Goal: Transaction & Acquisition: Purchase product/service

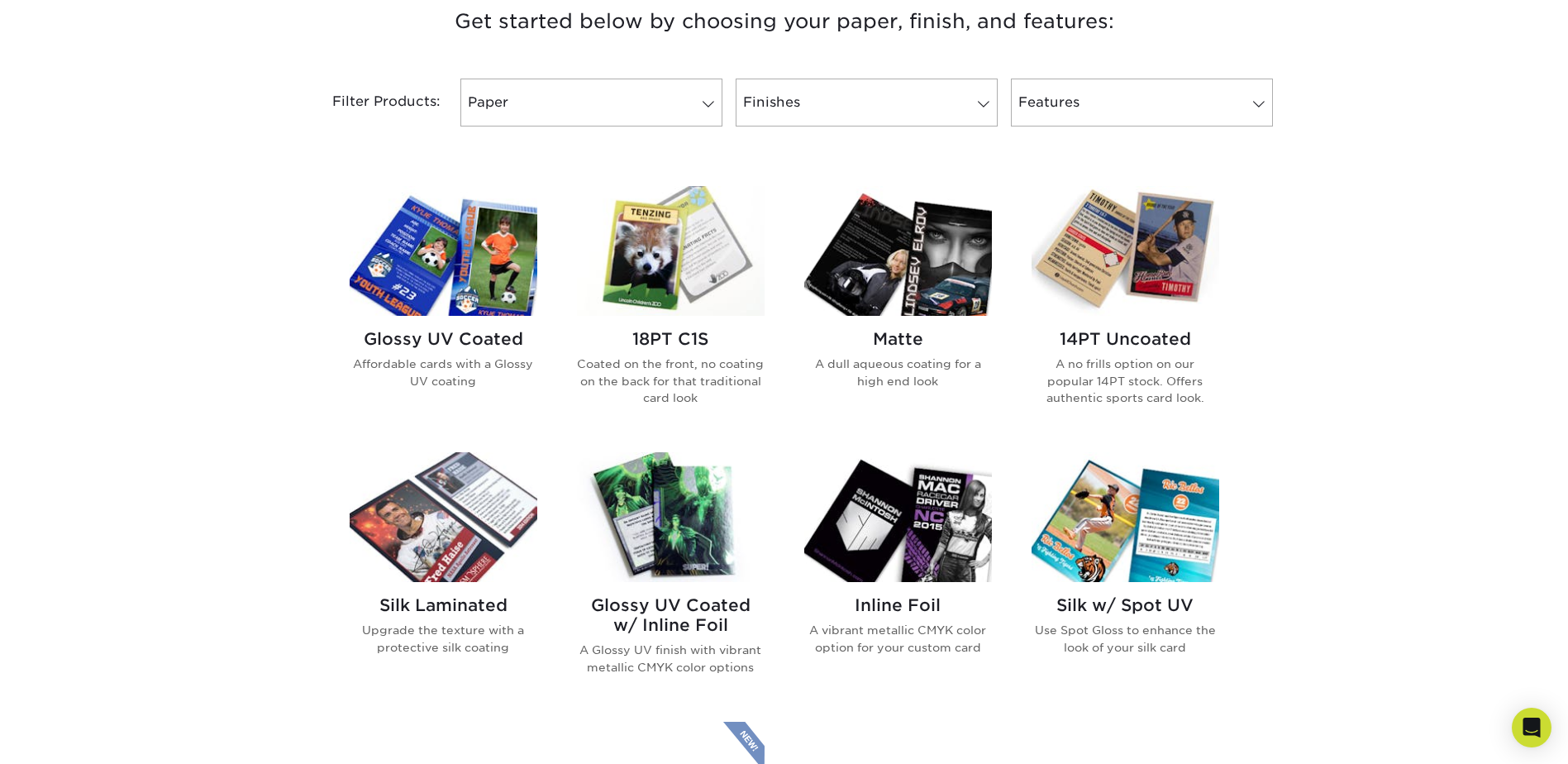
scroll to position [662, 0]
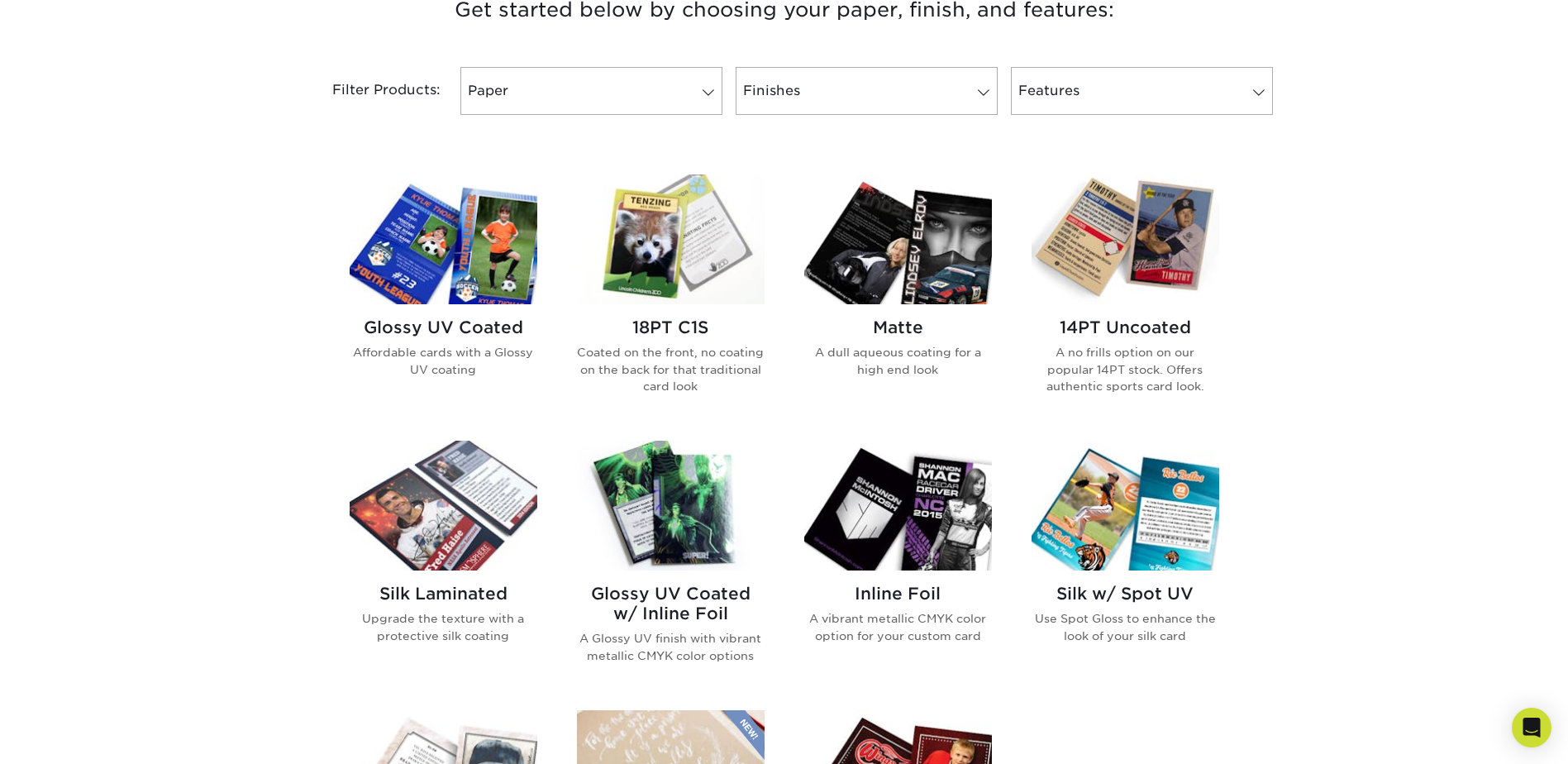
click at [463, 328] on h2 "Glossy UV Coated" at bounding box center [444, 328] width 188 height 20
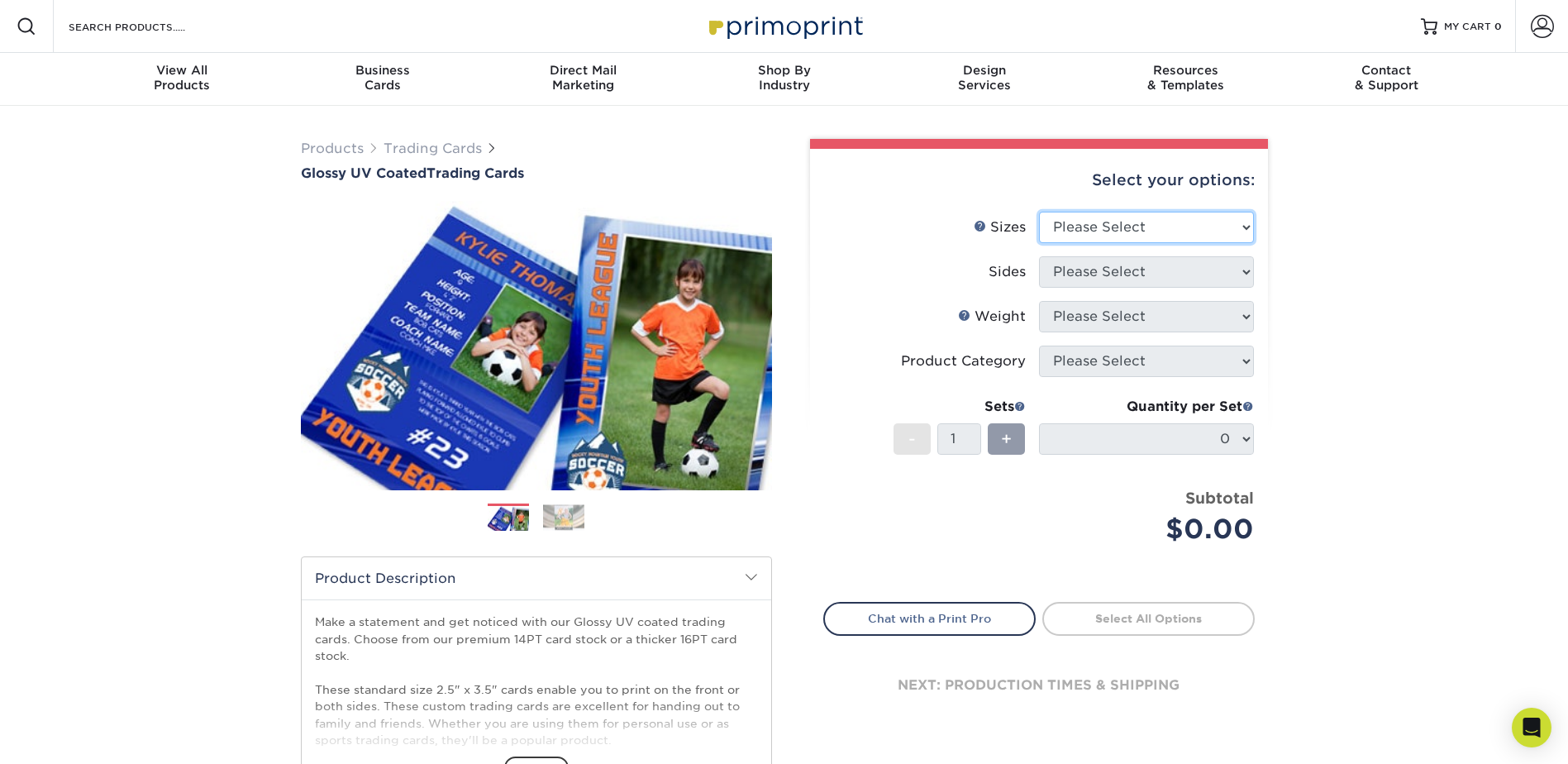
click at [1141, 233] on select "Please Select 2.5" x 3.5"" at bounding box center [1146, 228] width 215 height 32
select select "2.50x3.50"
click at [1039, 212] on select "Please Select 2.5" x 3.5"" at bounding box center [1146, 228] width 215 height 32
click at [1085, 278] on select "Please Select Print Both Sides Print Front Only" at bounding box center [1146, 272] width 215 height 32
select select "13abbda7-1d64-4f25-8bb2-c179b224825d"
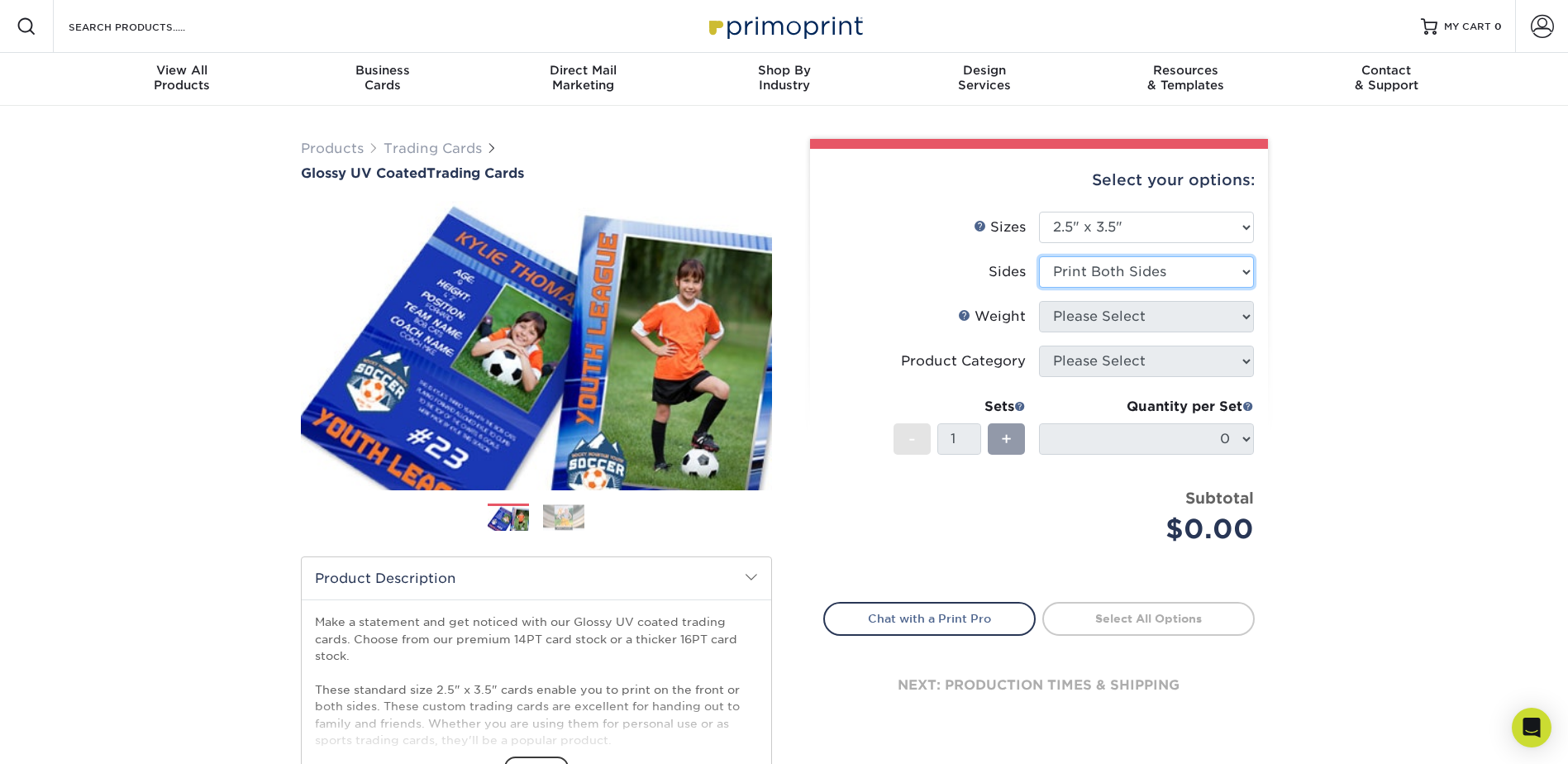
click at [1039, 256] on select "Please Select Print Both Sides Print Front Only" at bounding box center [1146, 272] width 215 height 32
click at [1102, 323] on select "Please Select 16PT 14PT 18PT C1S" at bounding box center [1146, 317] width 215 height 32
select select "16PT"
click at [1039, 301] on select "Please Select 16PT 14PT 18PT C1S" at bounding box center [1146, 317] width 215 height 32
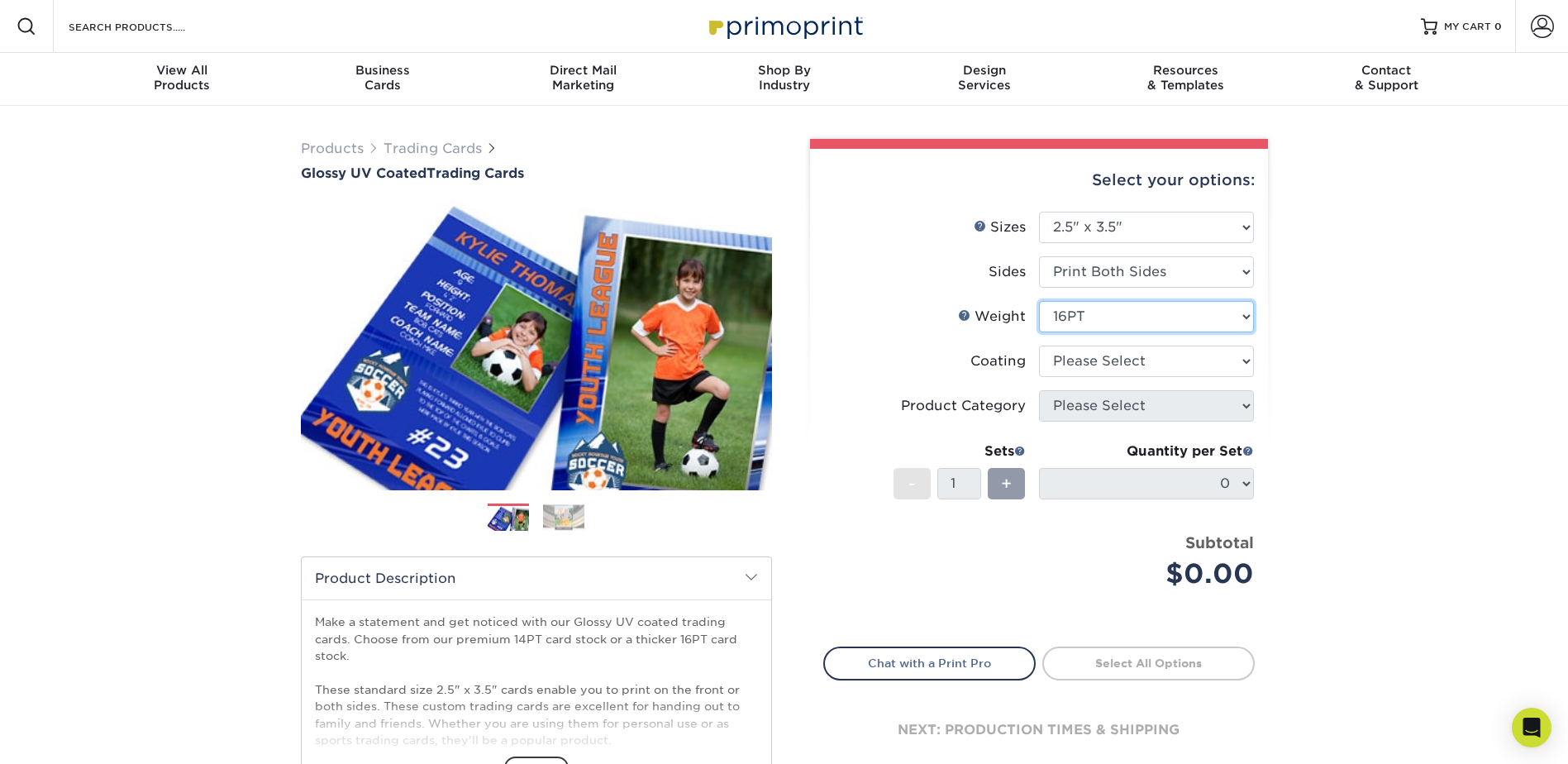
click at [1114, 318] on select "Please Select 16PT 14PT 18PT C1S" at bounding box center [1146, 317] width 215 height 32
click at [834, 244] on li "Sizes Help Sizes Please Select 2.5" x 3.5"" at bounding box center [1038, 234] width 430 height 45
click at [1129, 357] on select at bounding box center [1146, 362] width 215 height 32
click at [1039, 346] on select at bounding box center [1146, 362] width 215 height 32
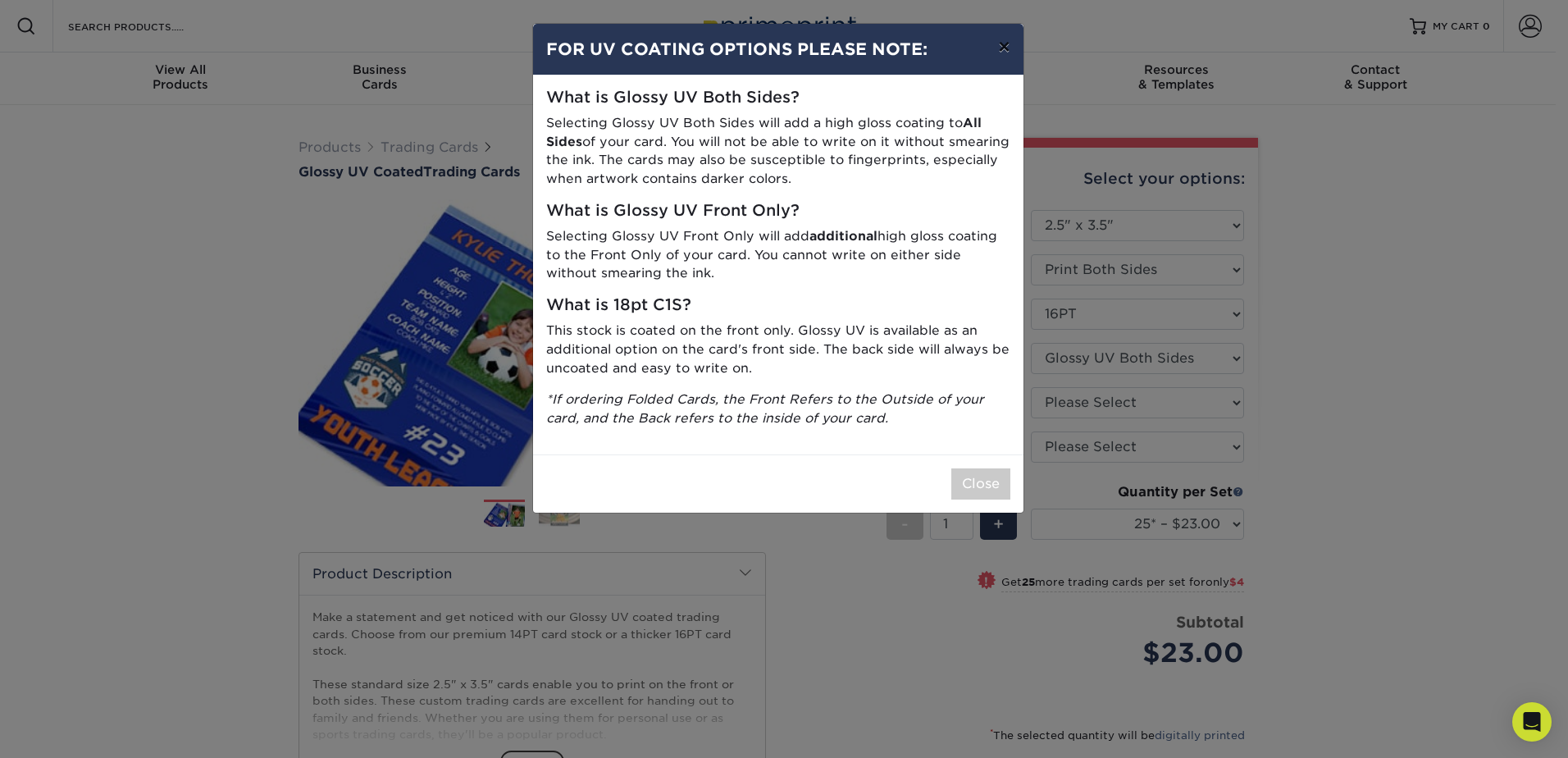
click at [1008, 57] on button "×" at bounding box center [1004, 47] width 38 height 46
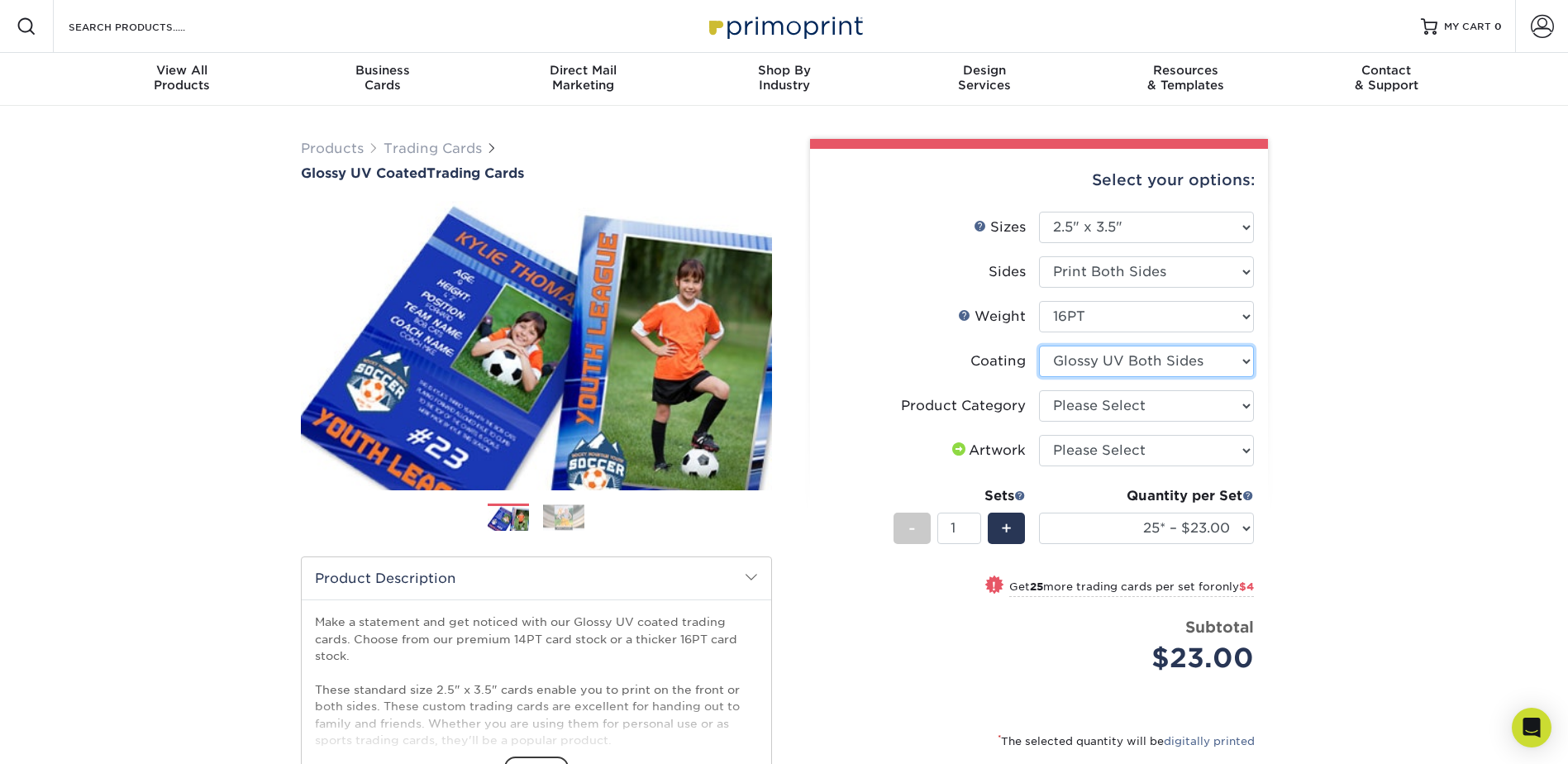
click at [1127, 372] on select at bounding box center [1146, 362] width 215 height 32
click at [981, 352] on div "Coating" at bounding box center [998, 362] width 56 height 20
click at [1072, 355] on select at bounding box center [1146, 362] width 215 height 32
select select "1e8116af-acfc-44b1-83dc-8181aa338834"
click at [1039, 346] on select at bounding box center [1146, 362] width 215 height 32
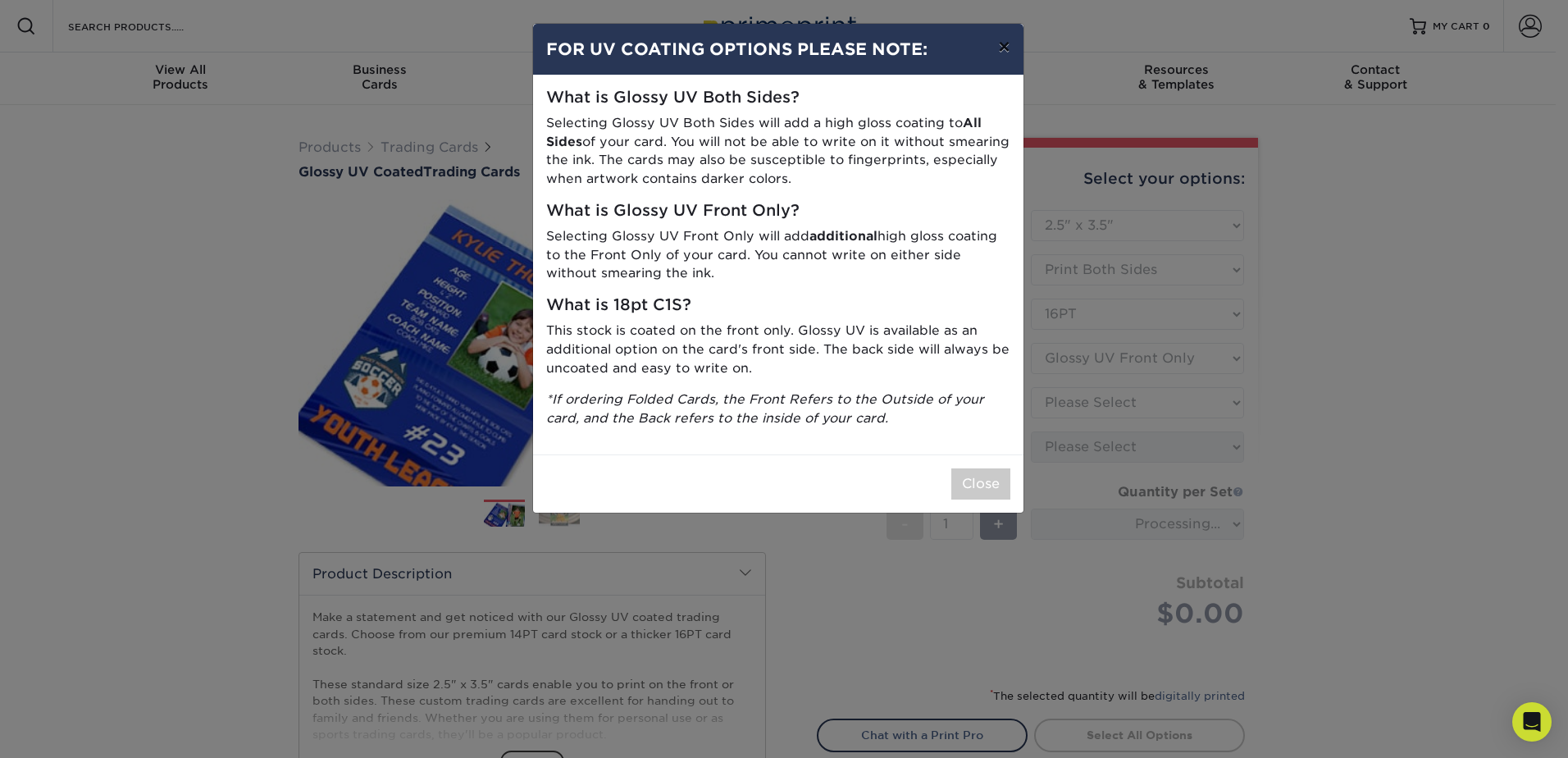
click at [991, 55] on button "×" at bounding box center [1004, 47] width 38 height 46
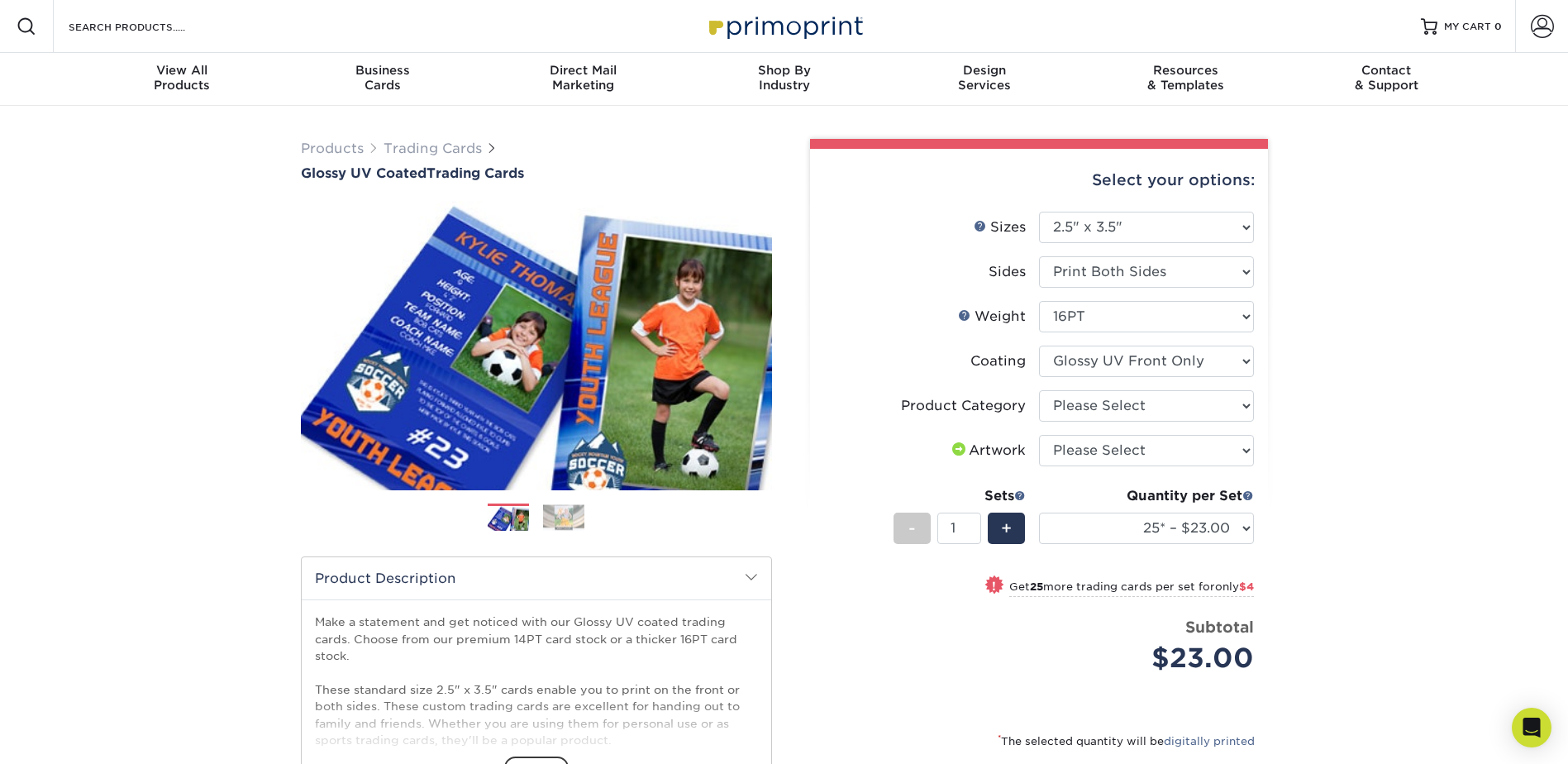
click at [925, 386] on li "Coating" at bounding box center [1038, 368] width 430 height 45
click at [1100, 452] on select "Please Select I will upload files I need a design - $100" at bounding box center [1146, 451] width 215 height 32
click at [882, 384] on li "Coating" at bounding box center [1038, 368] width 430 height 45
click at [1139, 408] on select "Please Select Trading Cards" at bounding box center [1146, 406] width 215 height 32
select select "c2f9bce9-36c2-409d-b101-c29d9d031e18"
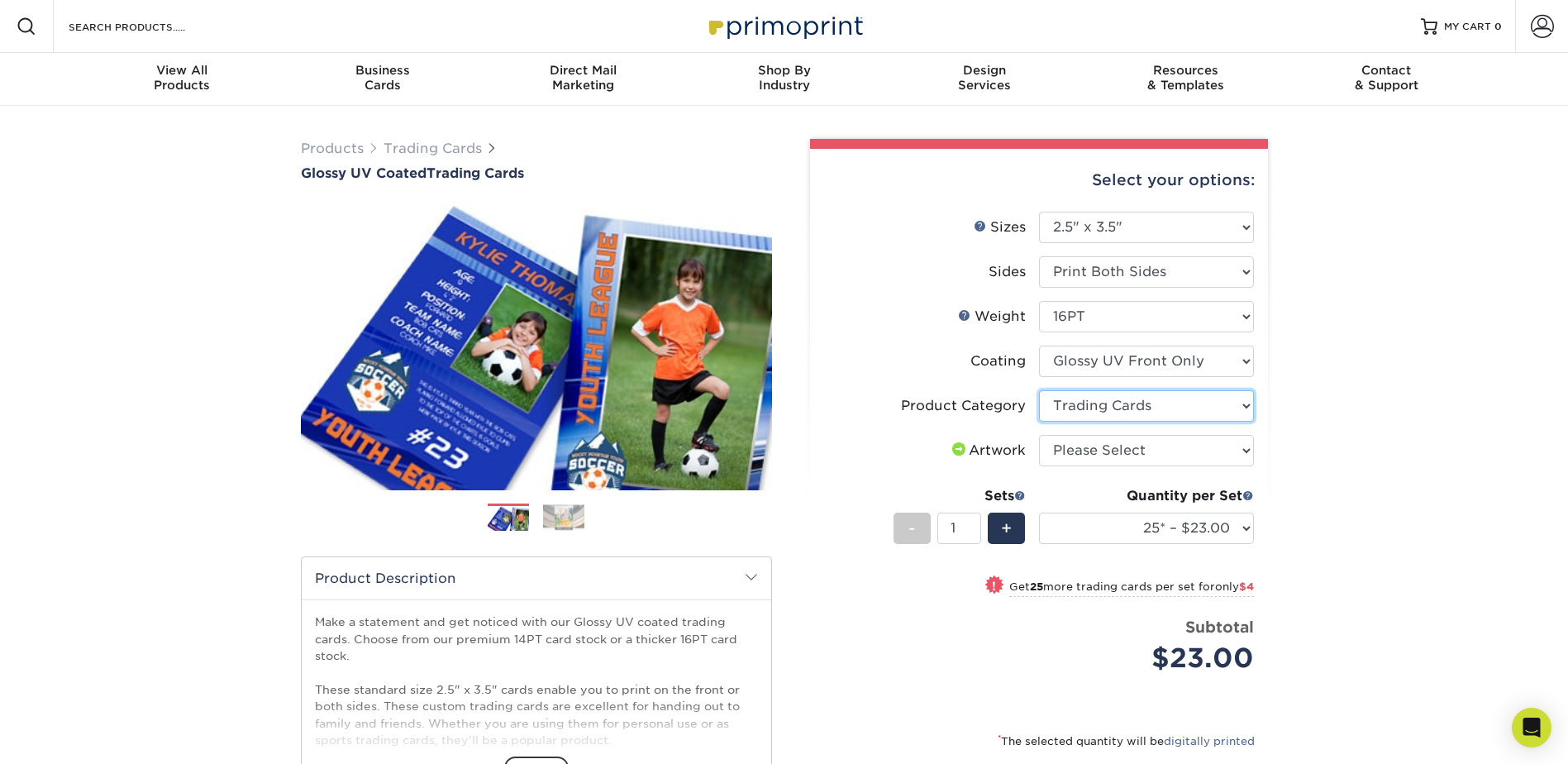
click at [1039, 390] on select "Please Select Trading Cards" at bounding box center [1146, 406] width 215 height 32
click at [980, 396] on div "Product Category" at bounding box center [964, 406] width 125 height 20
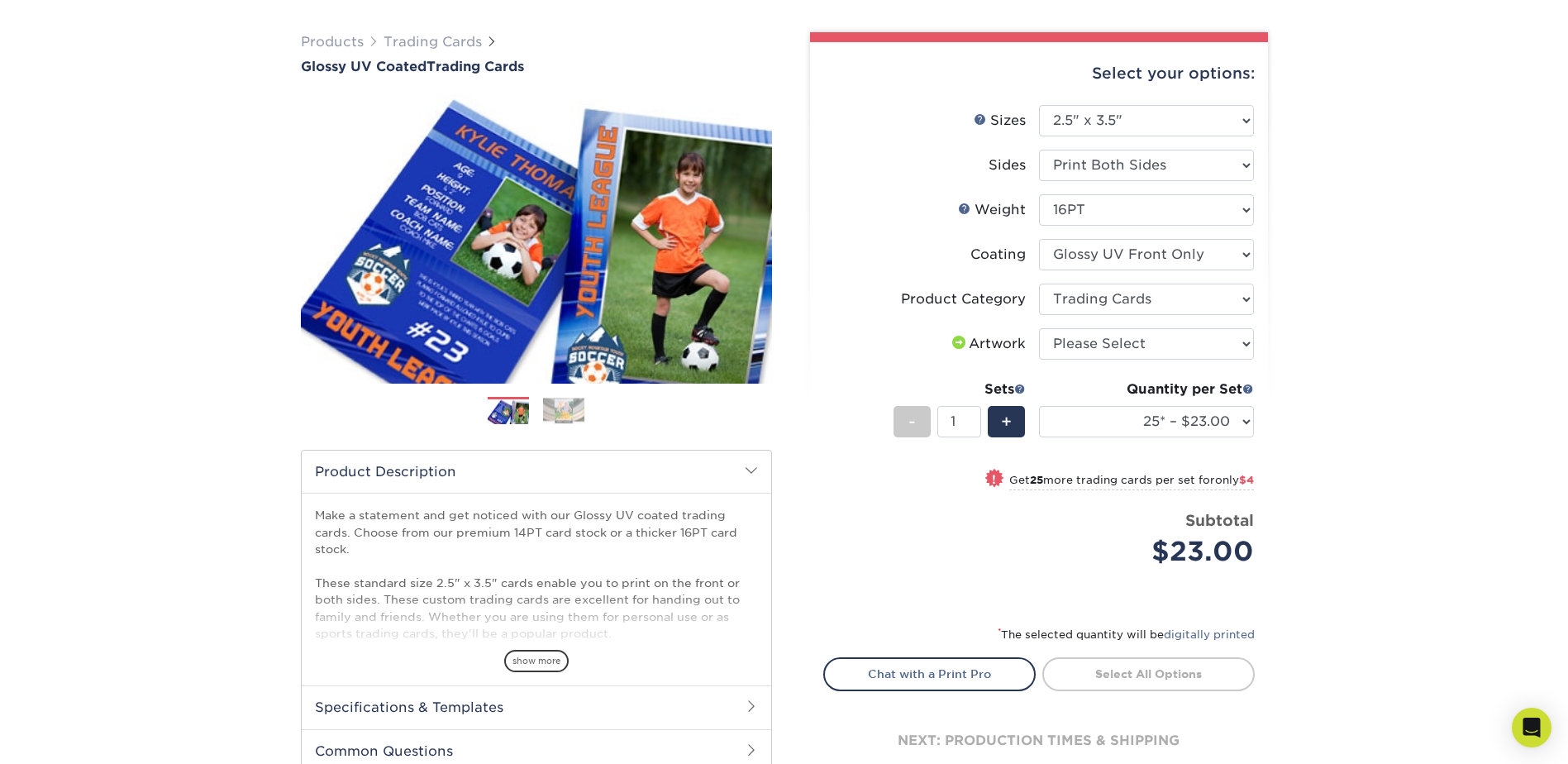
scroll to position [82, 0]
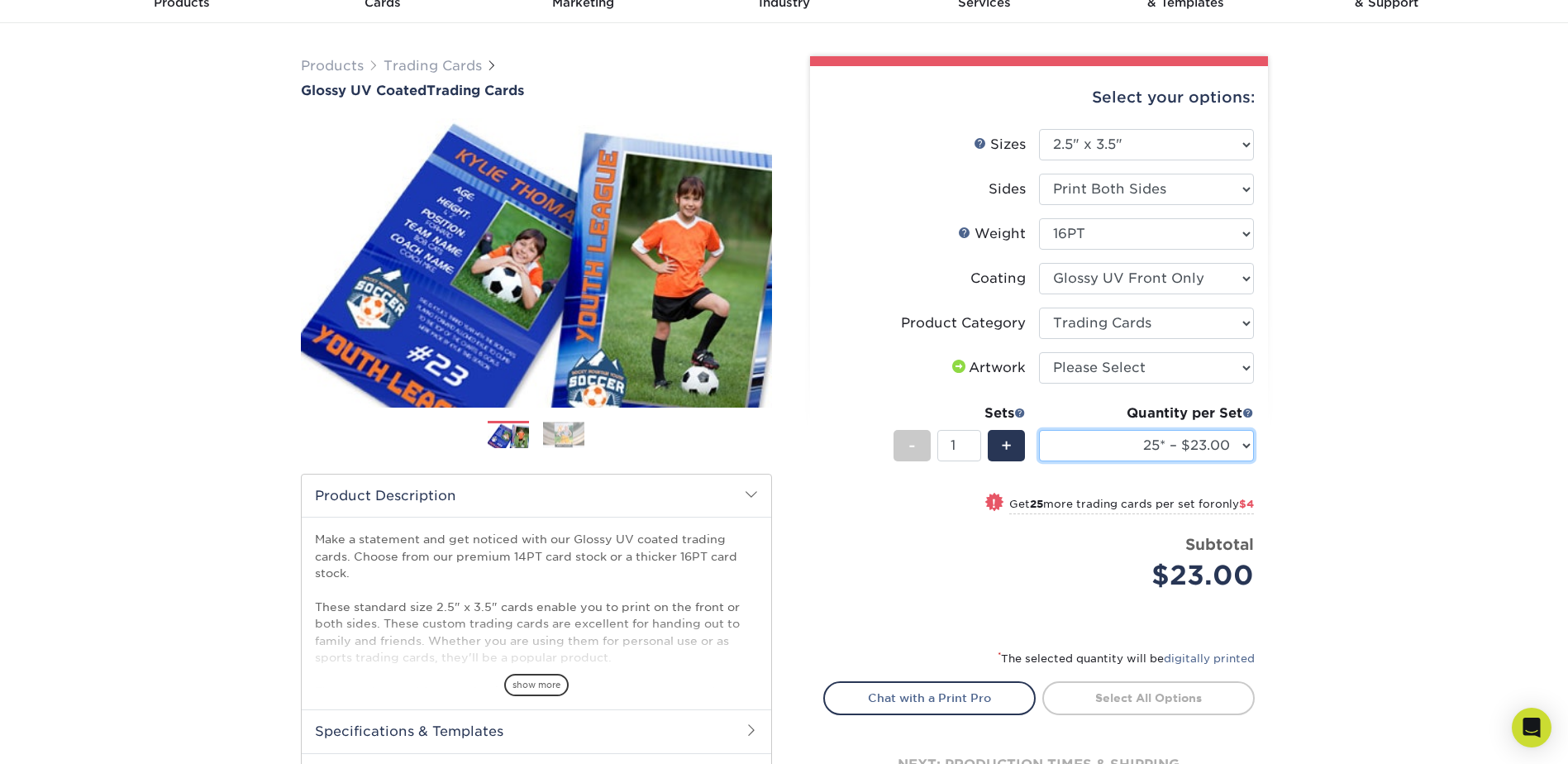
click at [1189, 440] on select "25* – $23.00 50* – $27.00 75* – $33.00 100* – $37.00 250* – $47.00 500 – $58.00…" at bounding box center [1146, 446] width 215 height 32
select select "500 – $58.00"
click at [1039, 430] on select "25* – $23.00 50* – $27.00 75* – $33.00 100* – $37.00 250* – $47.00 500 – $58.00…" at bounding box center [1146, 446] width 215 height 32
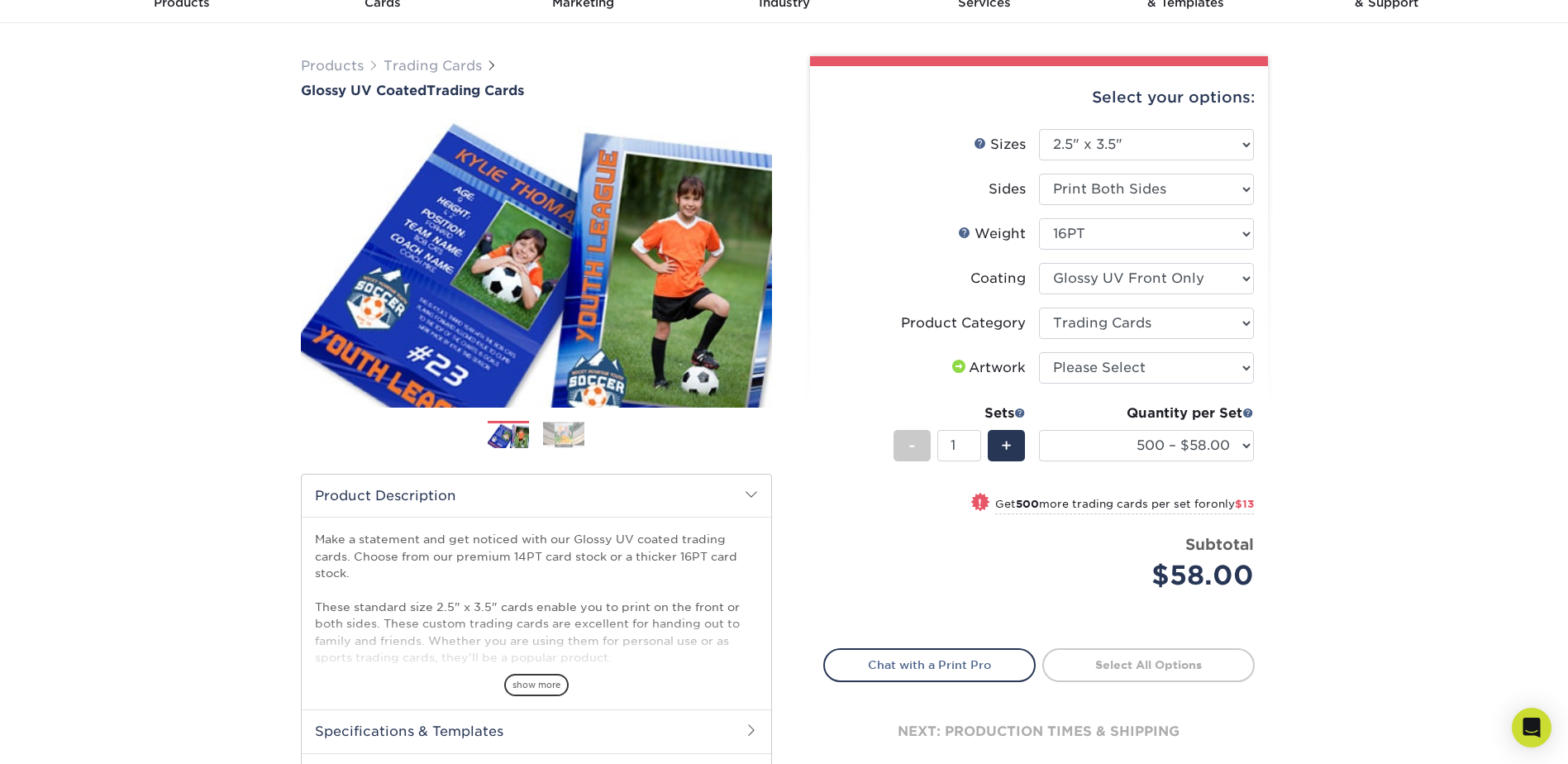
click at [1344, 508] on div "Products Trading Cards Glossy UV Coated Trading Cards Previous Next /" at bounding box center [784, 465] width 1568 height 883
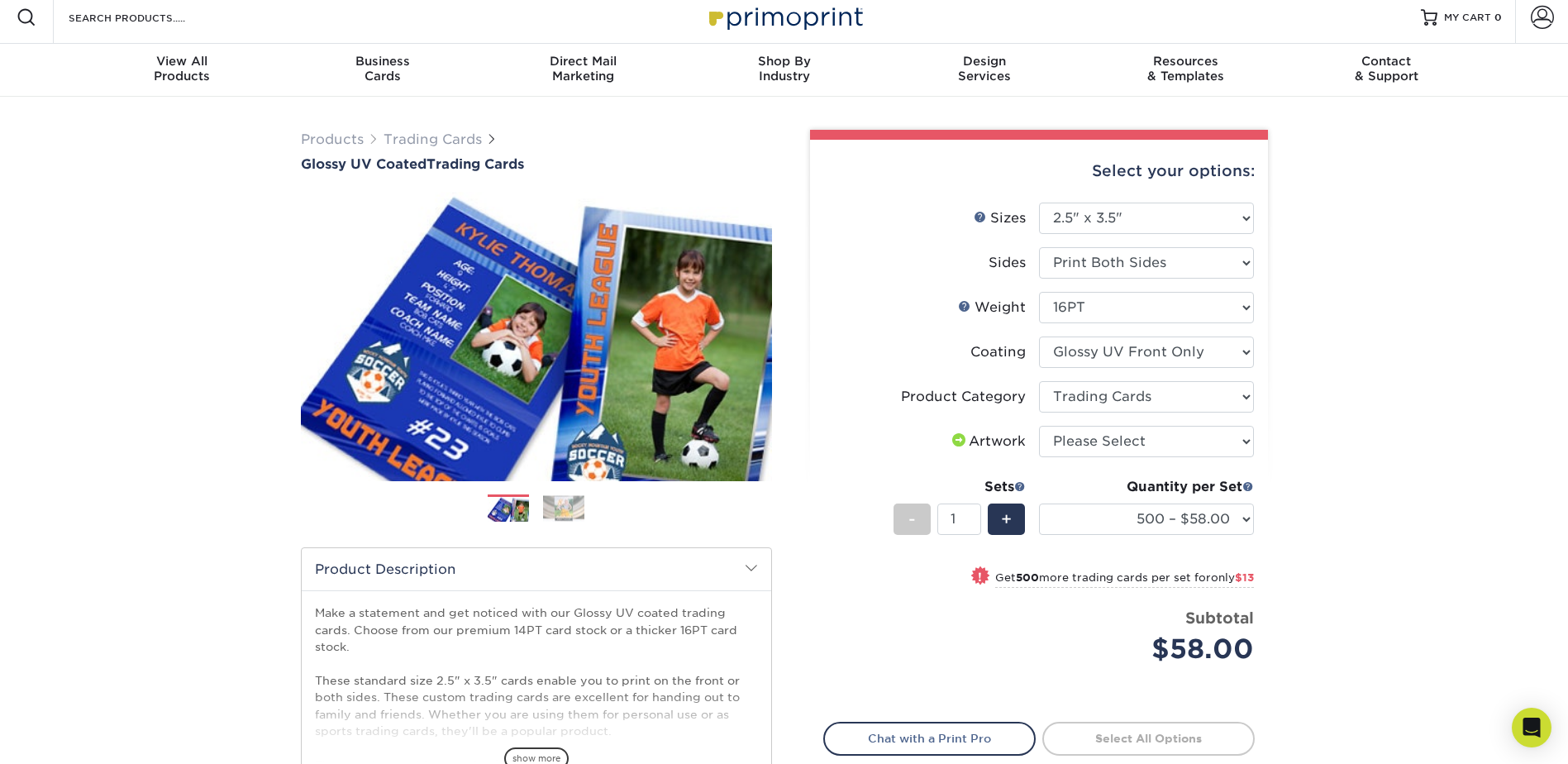
scroll to position [0, 0]
